Goal: Transaction & Acquisition: Subscribe to service/newsletter

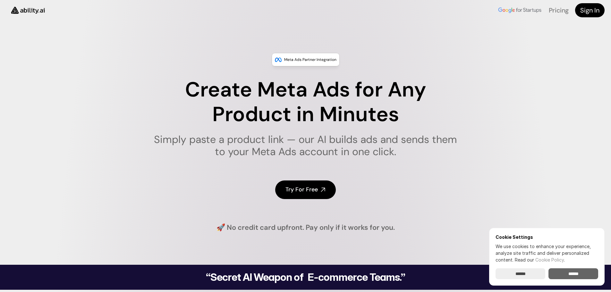
click at [588, 271] on input "******" at bounding box center [573, 273] width 50 height 11
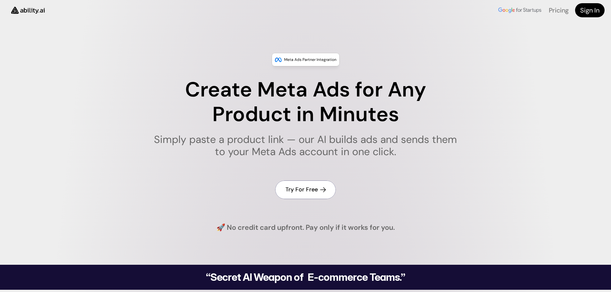
click at [302, 184] on link "Try For Free" at bounding box center [305, 189] width 61 height 18
click at [315, 186] on h4 "Try For Free" at bounding box center [301, 190] width 32 height 8
